Goal: Find specific page/section: Find specific page/section

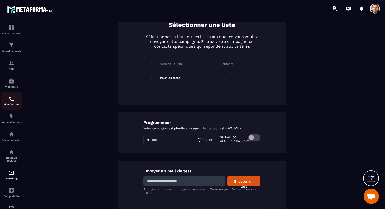
click at [8, 106] on p "Planificateur" at bounding box center [11, 104] width 20 height 3
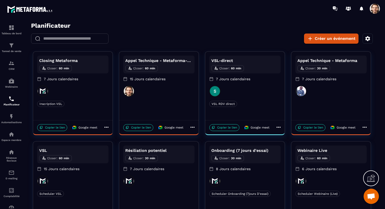
click at [371, 177] on icon at bounding box center [371, 179] width 8 height 8
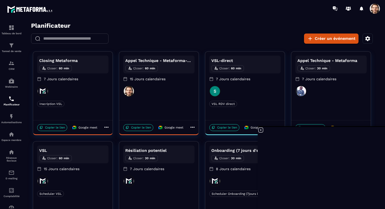
click at [260, 130] on icon at bounding box center [260, 130] width 6 height 6
